Goal: Task Accomplishment & Management: Manage account settings

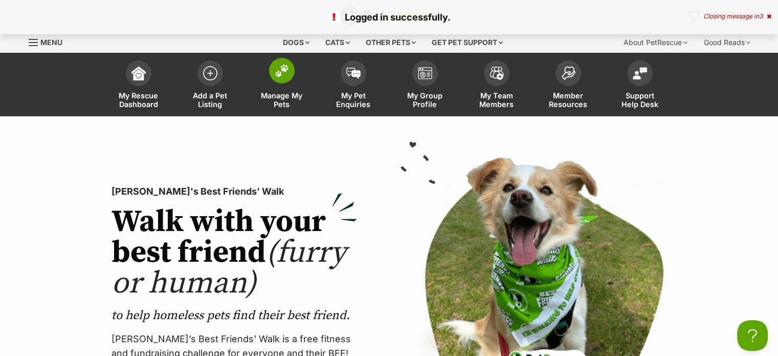
click at [274, 108] on link "Manage My Pets" at bounding box center [282, 85] width 72 height 61
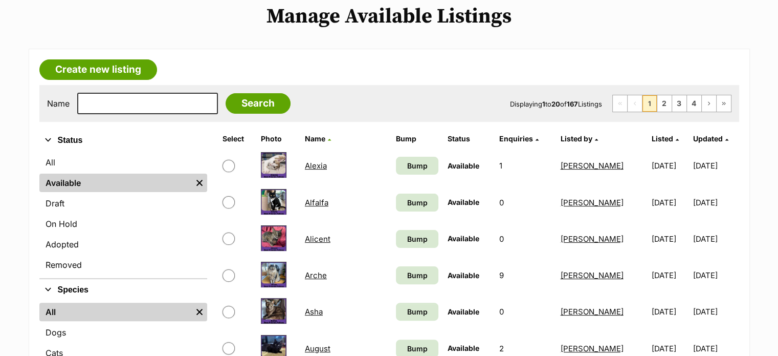
scroll to position [222, 0]
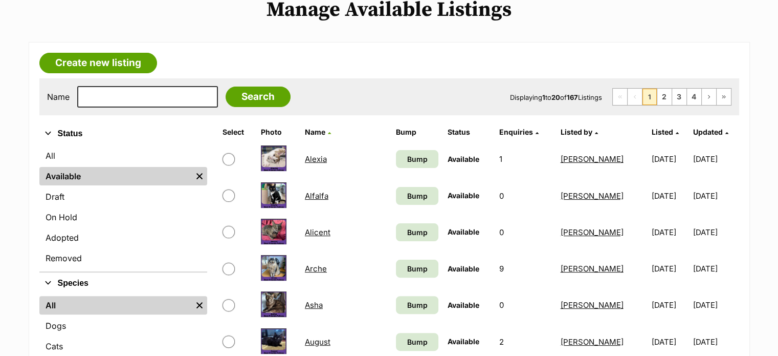
drag, startPoint x: 0, startPoint y: 0, endPoint x: 786, endPoint y: 69, distance: 788.6
click at [141, 98] on input "text" at bounding box center [147, 96] width 141 height 21
type input "george"
click at [226, 86] on input "Search" at bounding box center [258, 96] width 65 height 20
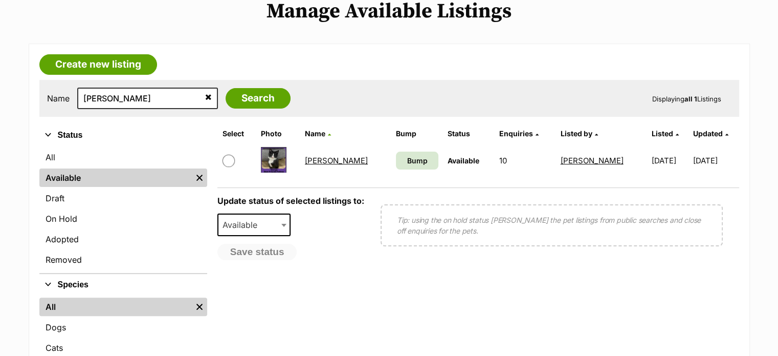
drag, startPoint x: 0, startPoint y: 0, endPoint x: 786, endPoint y: 105, distance: 792.6
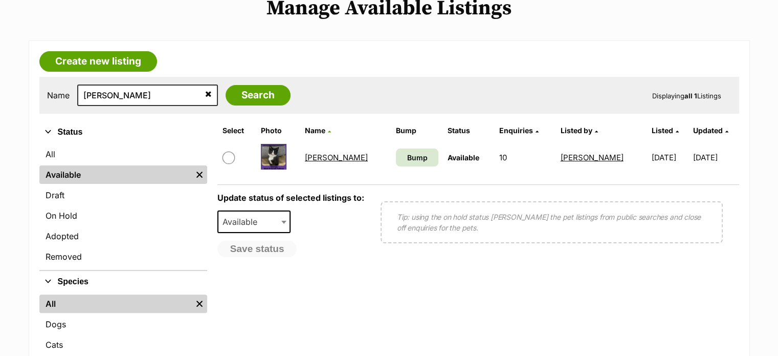
click at [226, 160] on input "checkbox" at bounding box center [229, 157] width 12 height 12
checkbox input "true"
click at [248, 214] on span "Available" at bounding box center [243, 221] width 49 height 14
select select "rehomed"
click at [266, 244] on button "Save status" at bounding box center [258, 249] width 81 height 17
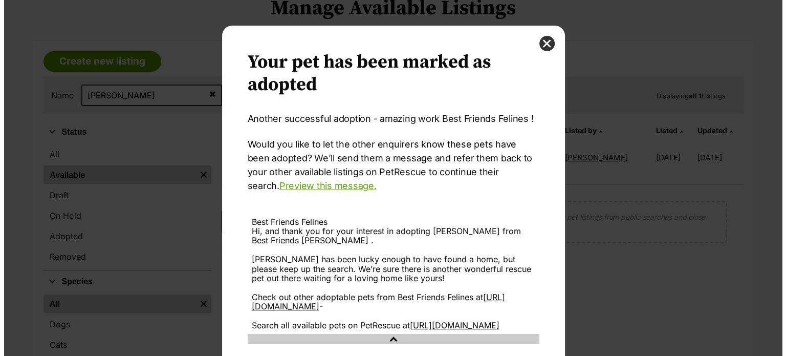
scroll to position [0, 0]
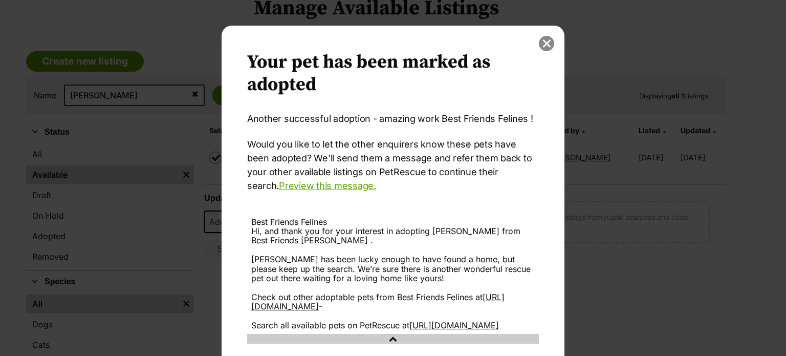
click at [539, 41] on button "close" at bounding box center [546, 43] width 15 height 15
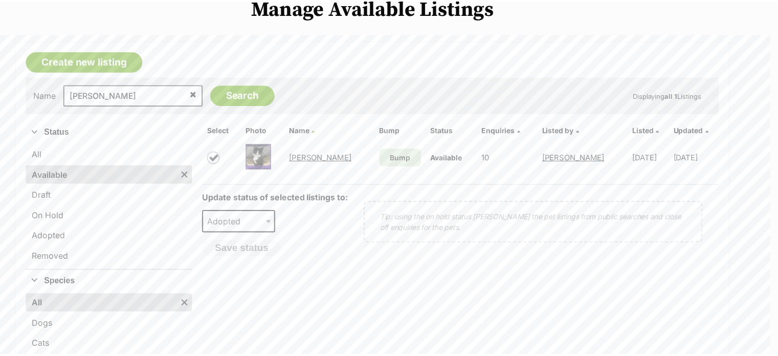
scroll to position [223, 0]
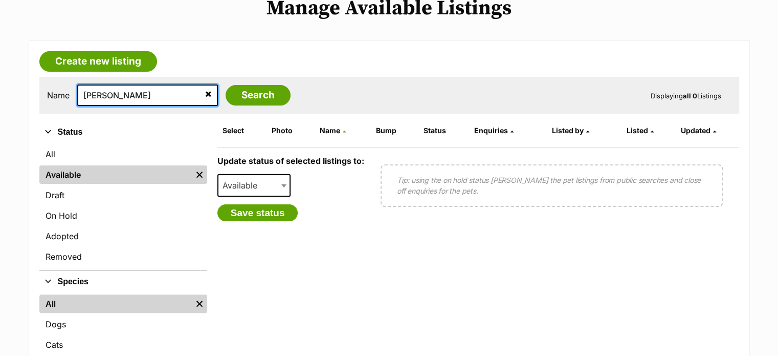
click at [133, 96] on input "george" at bounding box center [147, 94] width 141 height 21
type input "g"
type input "honey"
click at [226, 85] on input "Search" at bounding box center [258, 95] width 65 height 20
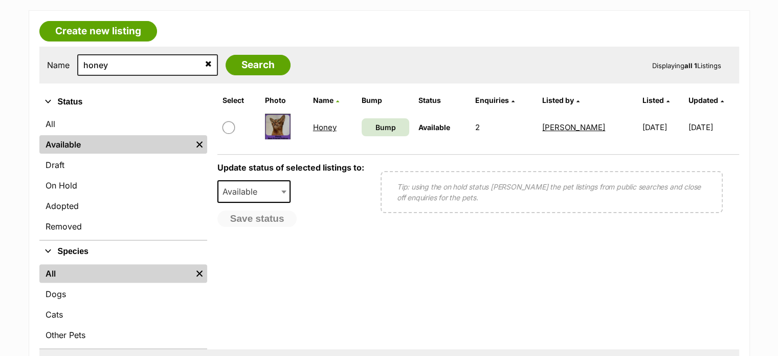
scroll to position [256, 0]
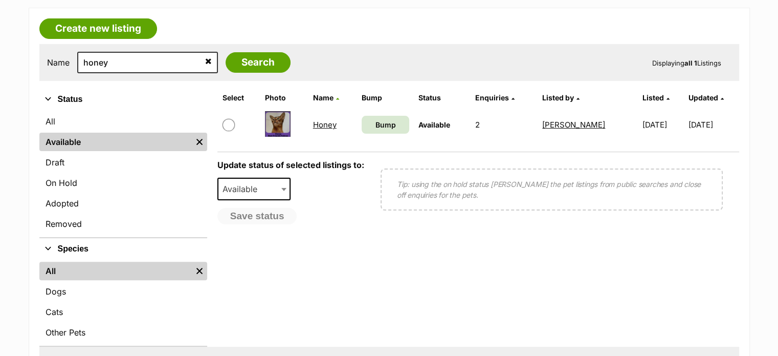
click at [227, 121] on input "checkbox" at bounding box center [229, 125] width 12 height 12
checkbox input "true"
click at [253, 188] on span "Available" at bounding box center [243, 189] width 49 height 14
select select "rehomed"
click at [270, 216] on button "Save status" at bounding box center [258, 216] width 81 height 17
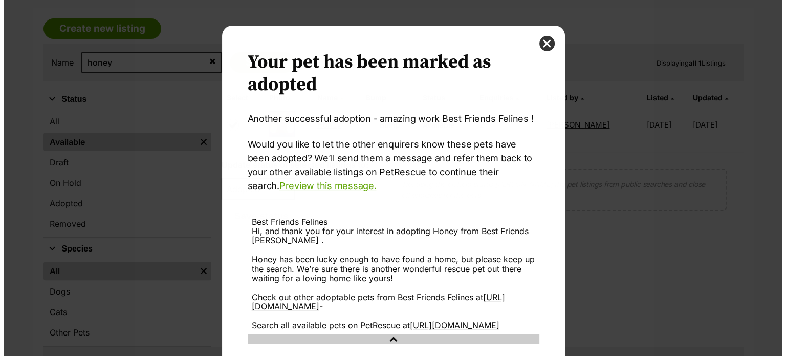
scroll to position [0, 0]
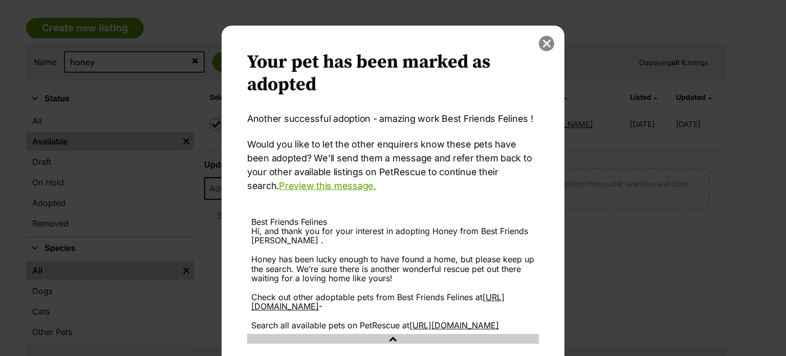
click at [539, 45] on button "close" at bounding box center [546, 43] width 15 height 15
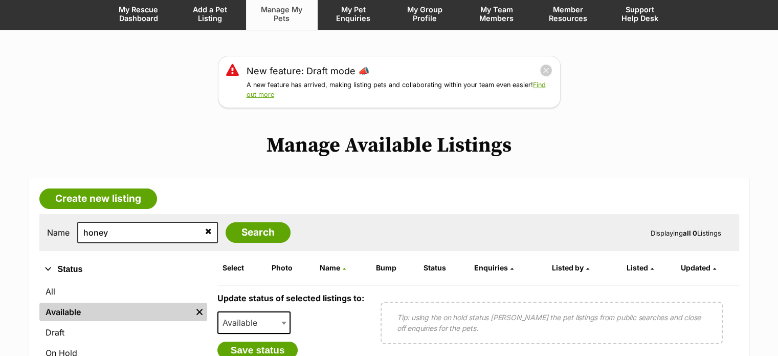
scroll to position [88, 0]
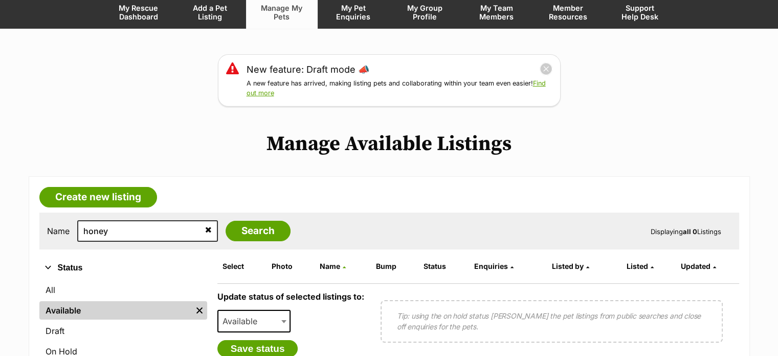
click at [287, 15] on span "Manage My Pets" at bounding box center [282, 12] width 46 height 17
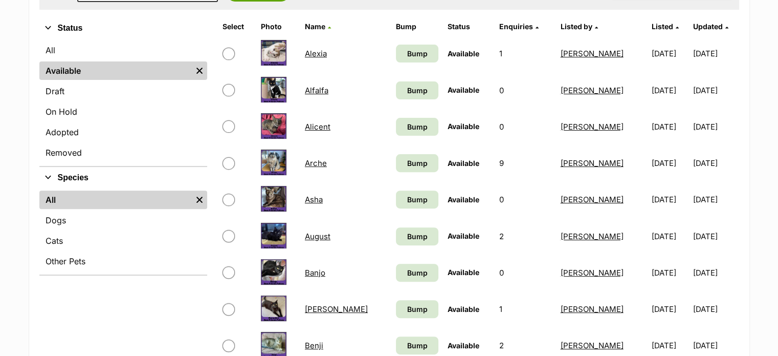
scroll to position [336, 0]
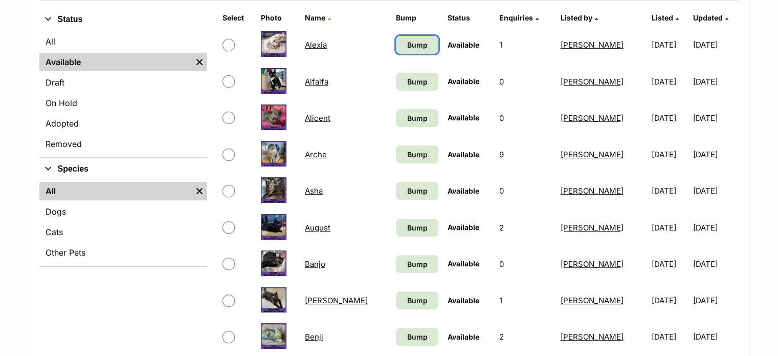
click at [396, 51] on link "Bump" at bounding box center [417, 45] width 42 height 18
click at [407, 79] on span "Bump" at bounding box center [417, 81] width 20 height 11
click at [407, 113] on span "Bump" at bounding box center [417, 118] width 20 height 11
click at [407, 156] on span "Bump" at bounding box center [417, 154] width 20 height 11
click at [407, 187] on span "Bump" at bounding box center [417, 190] width 20 height 11
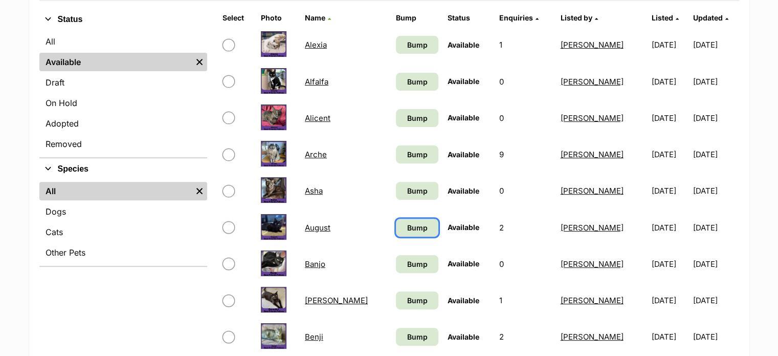
click at [407, 229] on span "Bump" at bounding box center [417, 227] width 20 height 11
click at [397, 257] on link "Bump" at bounding box center [417, 264] width 42 height 18
click at [397, 305] on link "Bump" at bounding box center [417, 300] width 42 height 18
click at [396, 336] on link "Bump" at bounding box center [417, 337] width 42 height 18
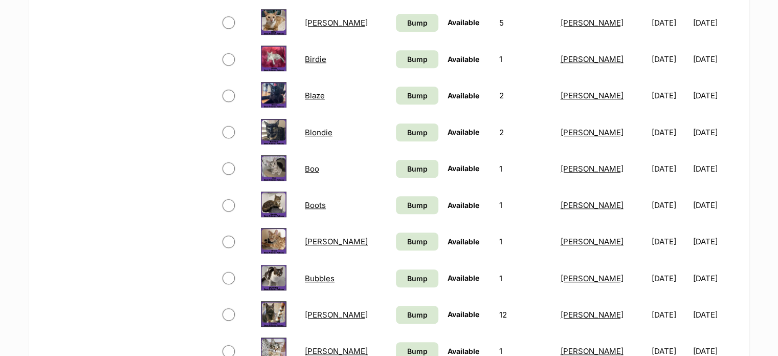
scroll to position [640, 0]
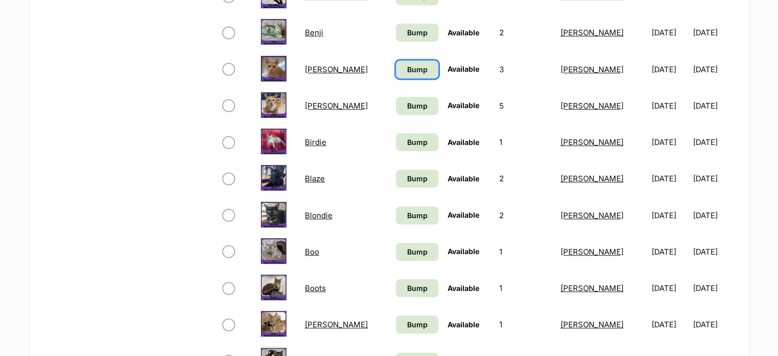
click at [407, 69] on span "Bump" at bounding box center [417, 69] width 20 height 11
click at [407, 104] on span "Bump" at bounding box center [417, 105] width 20 height 11
click at [407, 145] on span "Bump" at bounding box center [417, 142] width 20 height 11
click at [407, 178] on span "Bump" at bounding box center [417, 178] width 20 height 11
click at [407, 210] on span "Bump" at bounding box center [417, 215] width 20 height 11
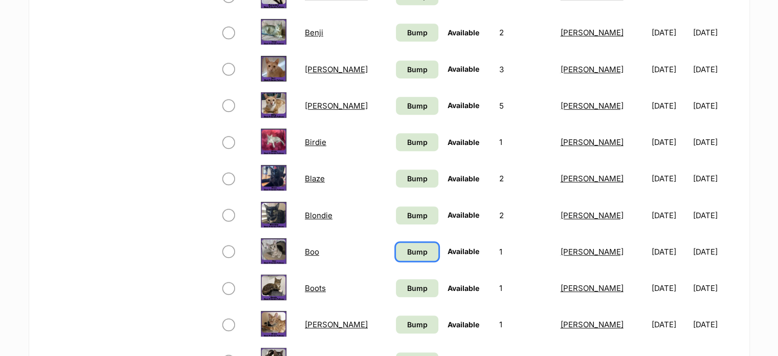
click at [407, 251] on span "Bump" at bounding box center [417, 251] width 20 height 11
click at [397, 280] on link "Bump" at bounding box center [417, 288] width 42 height 18
click at [398, 327] on link "Bump" at bounding box center [417, 324] width 42 height 18
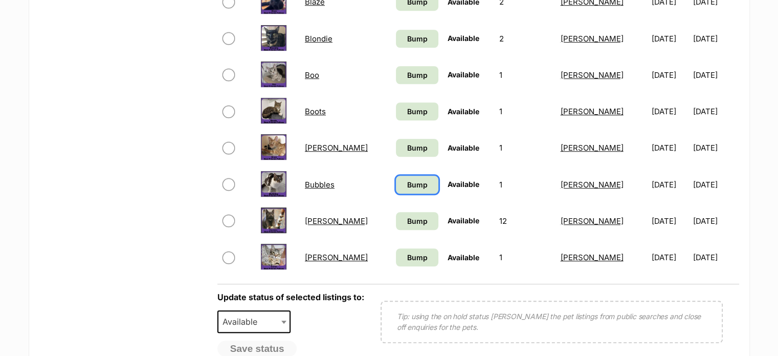
click at [407, 179] on span "Bump" at bounding box center [417, 184] width 20 height 11
click at [407, 218] on span "Bump" at bounding box center [417, 220] width 20 height 11
click at [407, 256] on span "Bump" at bounding box center [417, 257] width 20 height 11
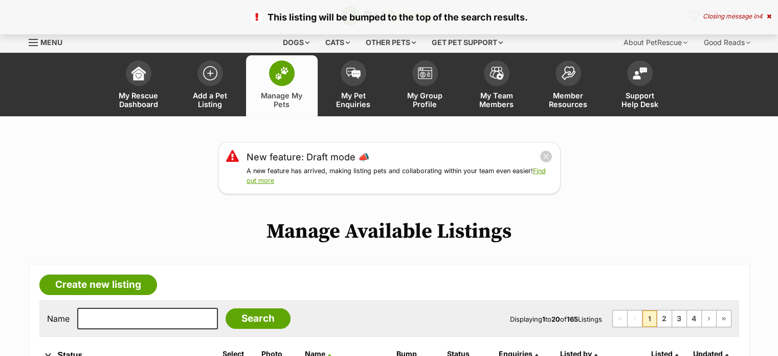
scroll to position [183, 0]
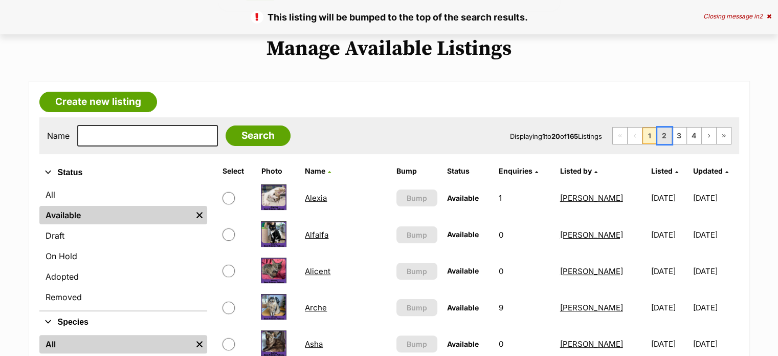
click at [662, 138] on link "2" at bounding box center [665, 135] width 14 height 16
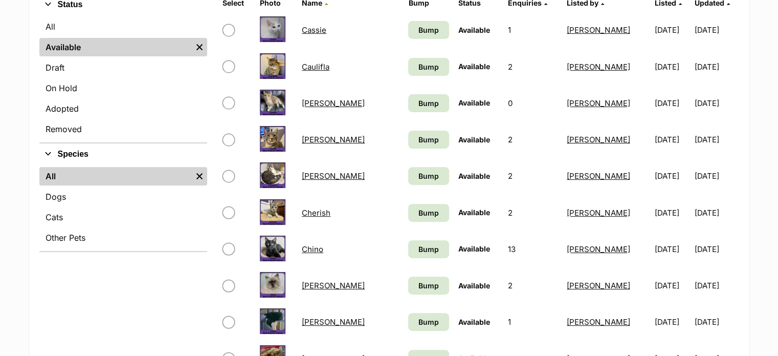
scroll to position [353, 0]
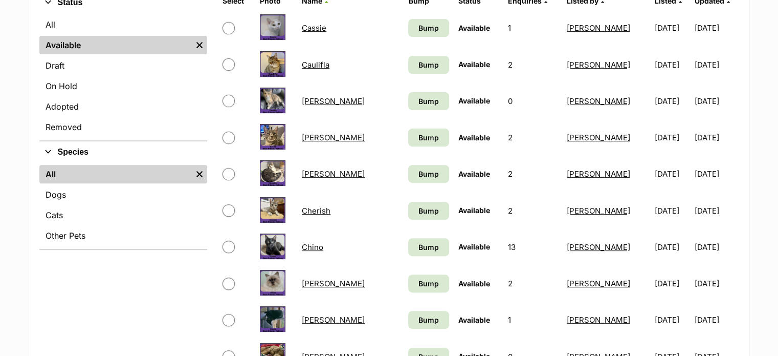
drag, startPoint x: 0, startPoint y: 0, endPoint x: 786, endPoint y: 110, distance: 793.3
click at [419, 28] on span "Bump" at bounding box center [429, 28] width 20 height 11
click at [419, 67] on span "Bump" at bounding box center [429, 64] width 20 height 11
click at [419, 102] on span "Bump" at bounding box center [429, 101] width 20 height 11
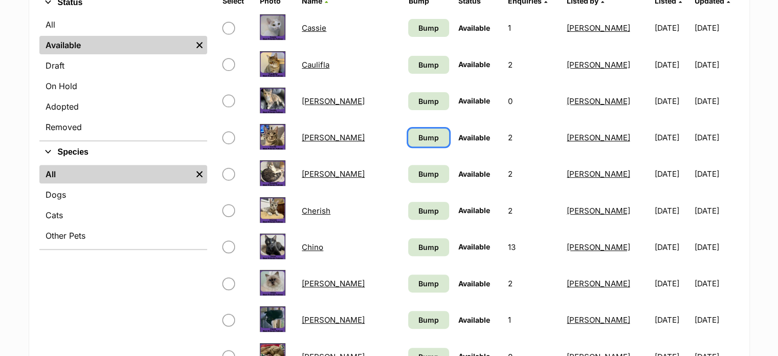
click at [419, 137] on span "Bump" at bounding box center [429, 137] width 20 height 11
click at [408, 165] on link "Bump" at bounding box center [428, 174] width 40 height 18
click at [408, 216] on link "Bump" at bounding box center [428, 211] width 40 height 18
click at [419, 247] on span "Bump" at bounding box center [429, 247] width 20 height 11
click at [419, 278] on span "Bump" at bounding box center [429, 283] width 20 height 11
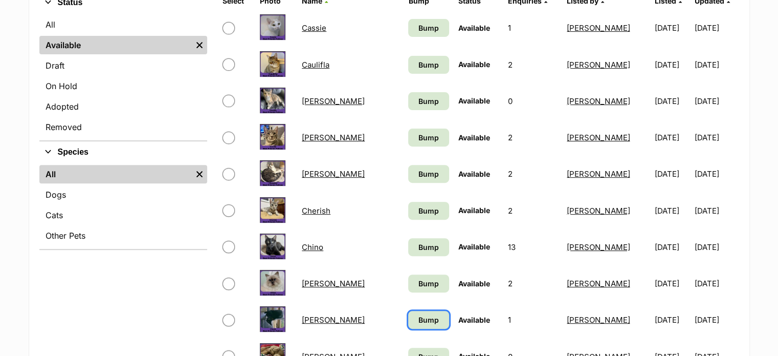
click at [408, 312] on link "Bump" at bounding box center [428, 320] width 40 height 18
click at [419, 351] on span "Bump" at bounding box center [429, 356] width 20 height 11
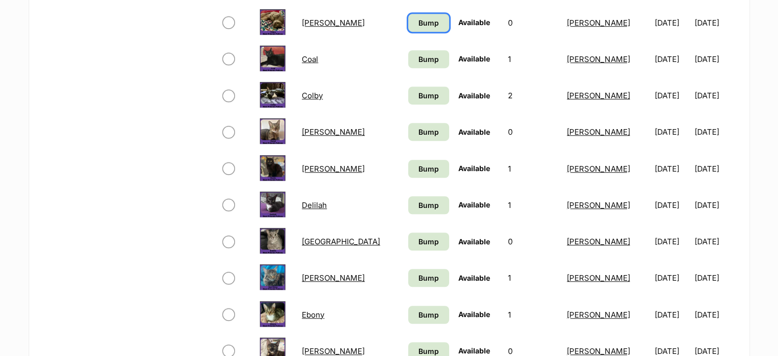
scroll to position [701, 0]
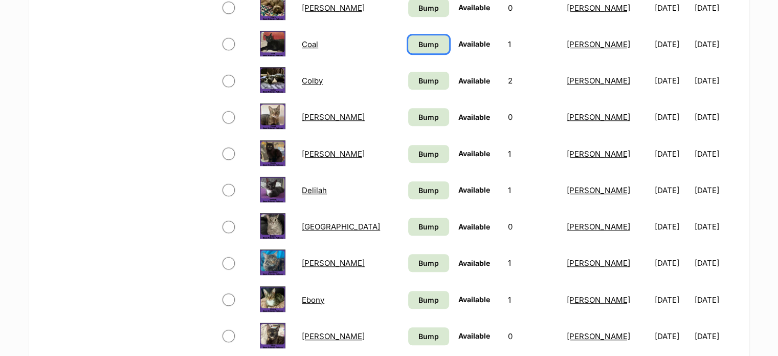
click at [408, 36] on link "Bump" at bounding box center [428, 44] width 40 height 18
click at [408, 85] on link "Bump" at bounding box center [428, 81] width 40 height 18
click at [419, 120] on span "Bump" at bounding box center [429, 117] width 20 height 11
click at [408, 159] on link "Bump" at bounding box center [428, 154] width 40 height 18
click at [419, 185] on span "Bump" at bounding box center [429, 190] width 20 height 11
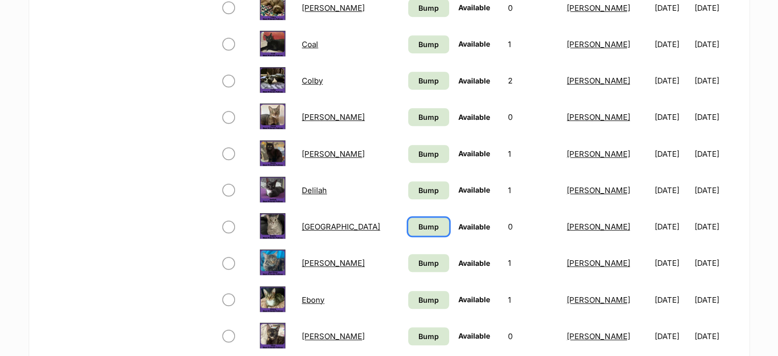
click at [408, 221] on link "Bump" at bounding box center [428, 227] width 40 height 18
click at [408, 264] on link "Bump" at bounding box center [428, 263] width 40 height 18
click at [408, 296] on link "Bump" at bounding box center [428, 300] width 40 height 18
click at [408, 333] on link "Bump" at bounding box center [428, 336] width 40 height 18
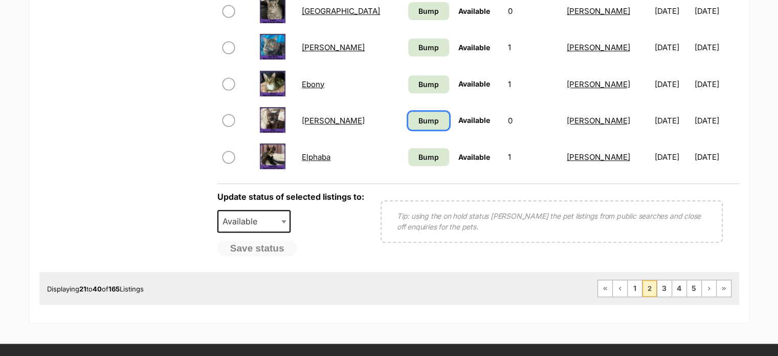
scroll to position [927, 0]
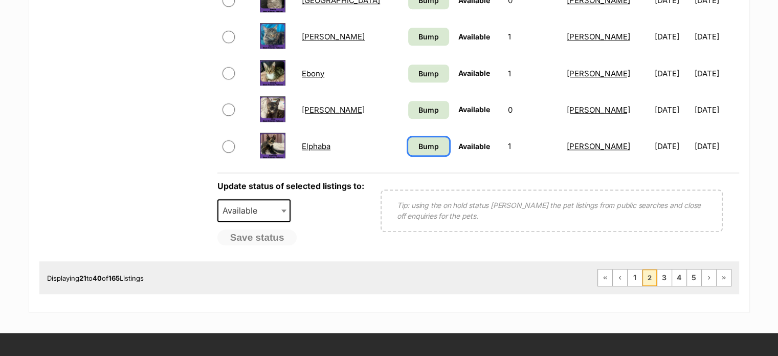
click at [419, 143] on span "Bump" at bounding box center [429, 146] width 20 height 11
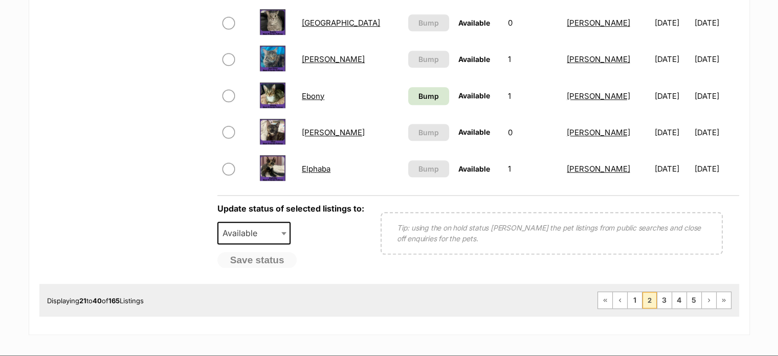
scroll to position [903, 0]
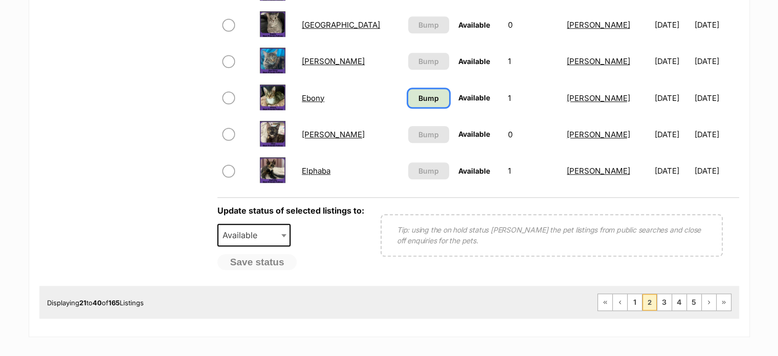
click at [419, 95] on span "Bump" at bounding box center [429, 98] width 20 height 11
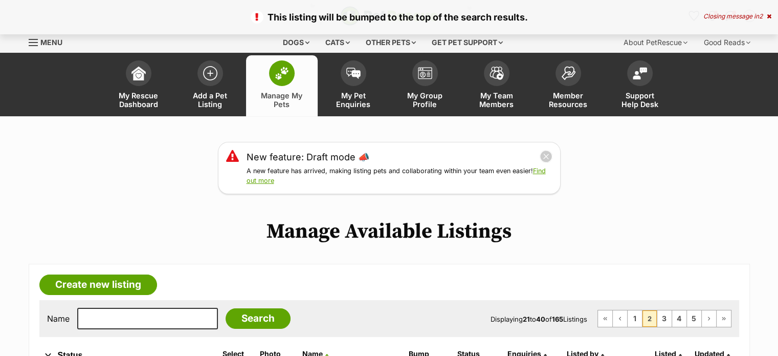
click at [35, 47] on link "Menu" at bounding box center [49, 41] width 41 height 18
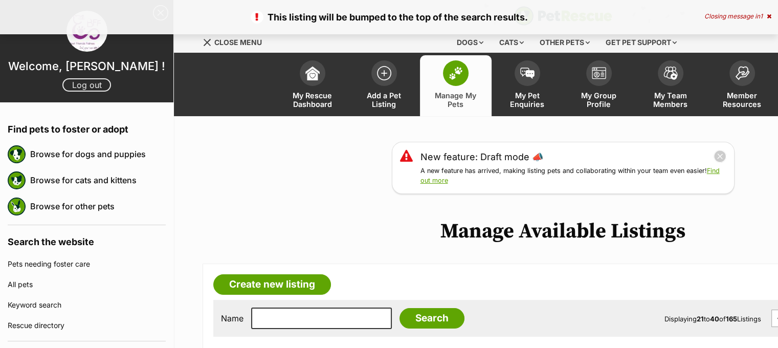
click at [89, 82] on link "Log out" at bounding box center [86, 84] width 49 height 13
